Goal: Information Seeking & Learning: Learn about a topic

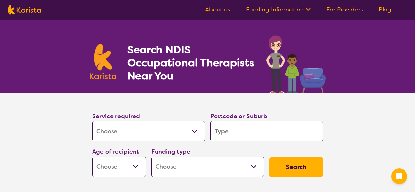
select select "[MEDICAL_DATA]"
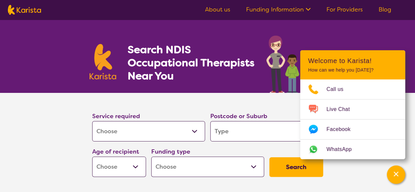
click at [251, 133] on input "search" at bounding box center [266, 131] width 113 height 20
click at [193, 133] on select "Allied Health Assistant Assessment (ADHD or Autism) Behaviour support Counselli…" at bounding box center [148, 131] width 113 height 20
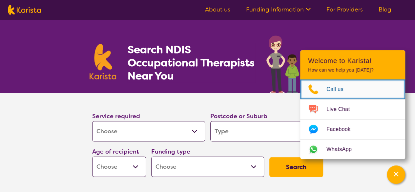
click at [339, 91] on span "Call us" at bounding box center [339, 89] width 25 height 10
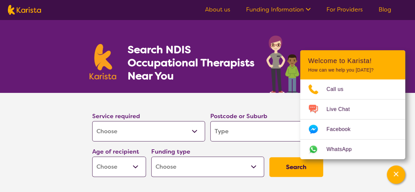
click at [68, 138] on section "Service required Allied Health Assistant Assessment (ADHD or Autism) Behaviour …" at bounding box center [207, 145] width 415 height 105
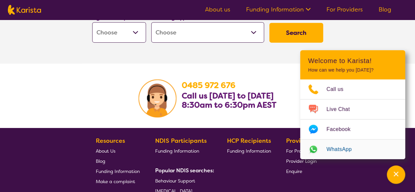
scroll to position [1144, 0]
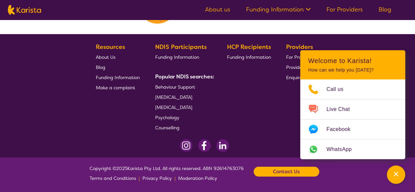
click at [289, 174] on b "Contact Us" at bounding box center [286, 172] width 27 height 10
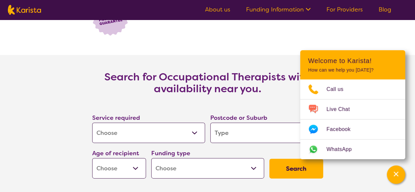
scroll to position [882, 0]
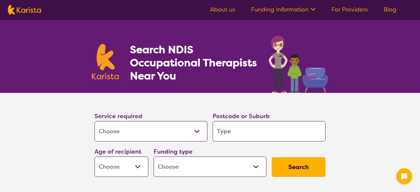
select select "[MEDICAL_DATA]"
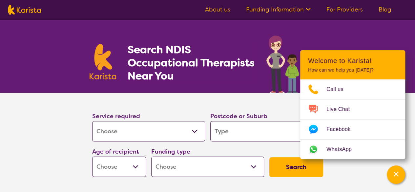
click at [219, 11] on link "About us" at bounding box center [217, 10] width 25 height 8
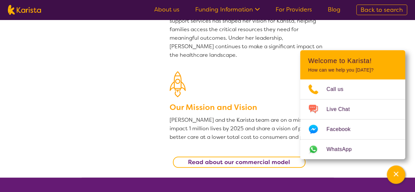
scroll to position [164, 0]
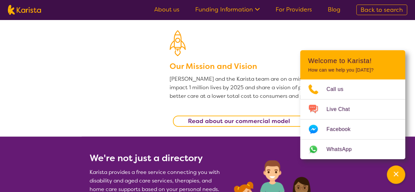
click at [304, 13] on link "For Providers" at bounding box center [294, 10] width 36 height 8
